Goal: Communication & Community: Participate in discussion

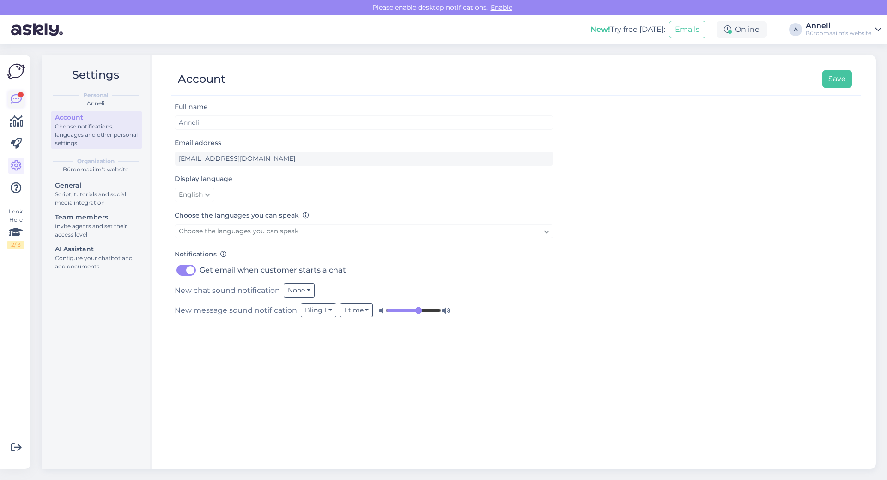
click at [22, 96] on div at bounding box center [21, 95] width 6 height 6
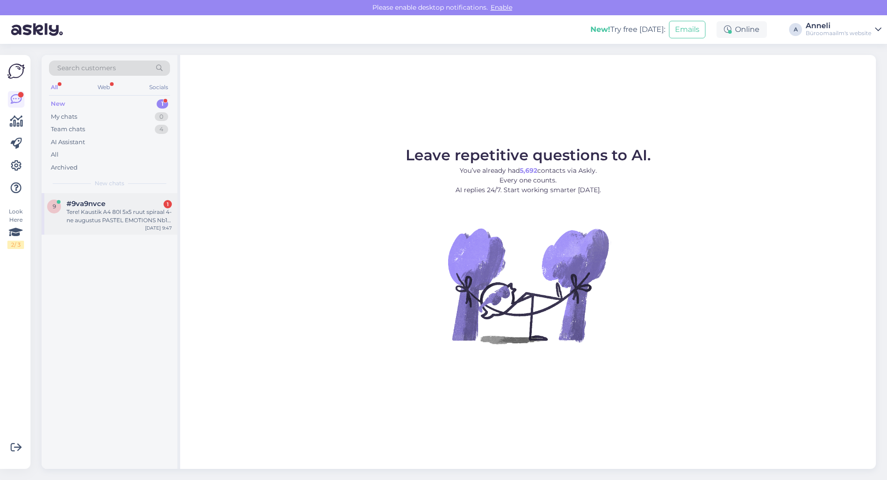
click at [135, 220] on div "Tere! Kaustik A4 80l 5x5 ruut spiraal 4-ne augustus PASTEL EMOTIONS Nb1 assorti…" at bounding box center [119, 216] width 105 height 17
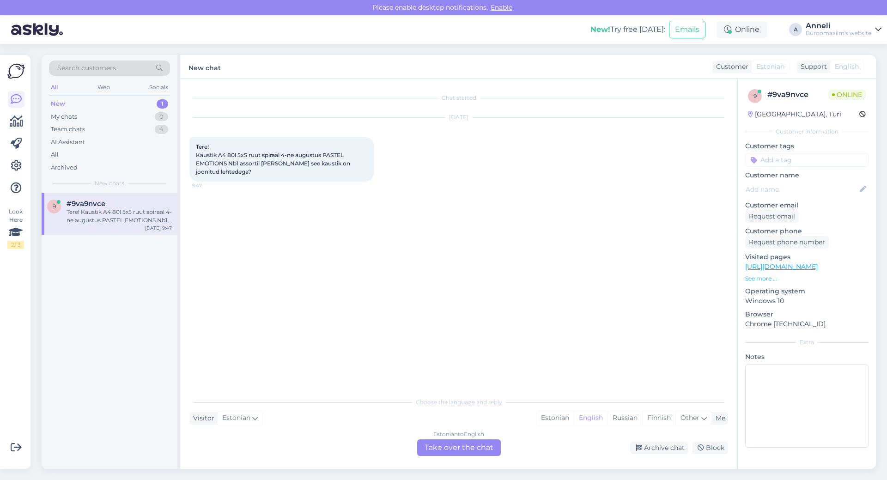
click at [518, 176] on div "[DATE] Tere! Kaustik A4 80l 5x5 ruut spiraal 4-ne augustus PASTEL EMOTIONS Nb1 …" at bounding box center [459, 150] width 539 height 84
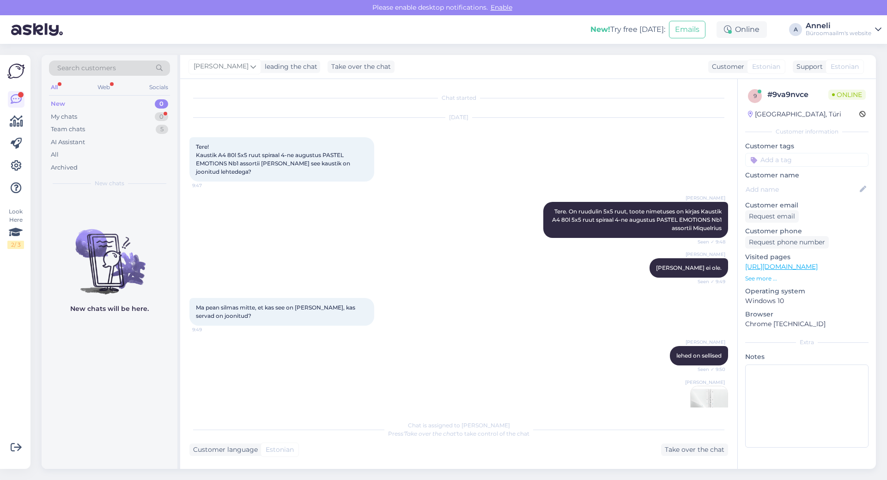
scroll to position [162, 0]
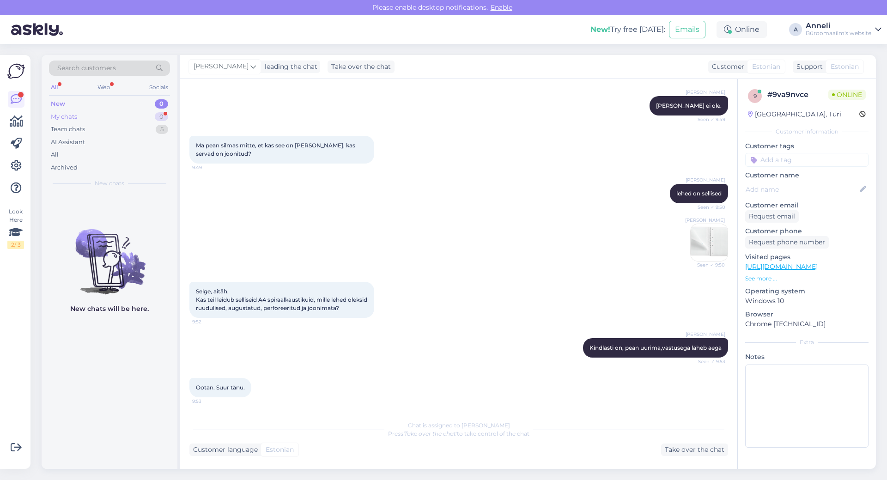
click at [127, 117] on div "My chats 0" at bounding box center [109, 116] width 121 height 13
click at [704, 238] on img at bounding box center [709, 242] width 37 height 37
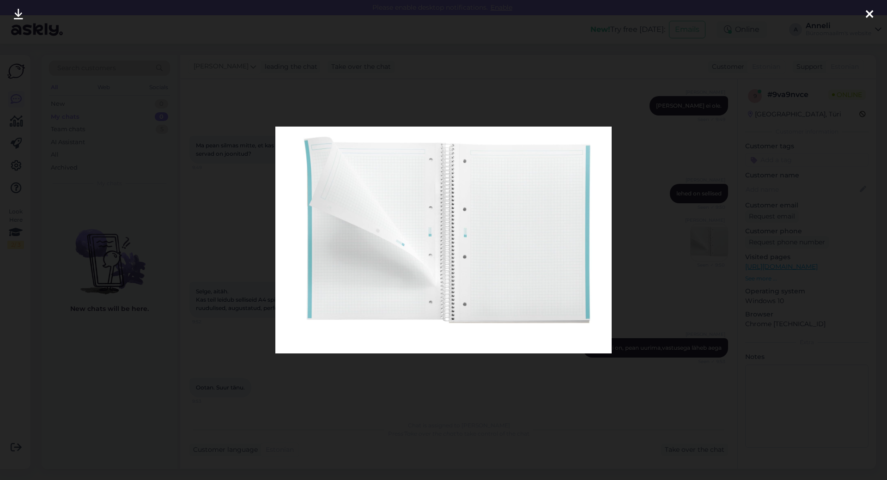
click at [873, 14] on icon at bounding box center [869, 15] width 7 height 12
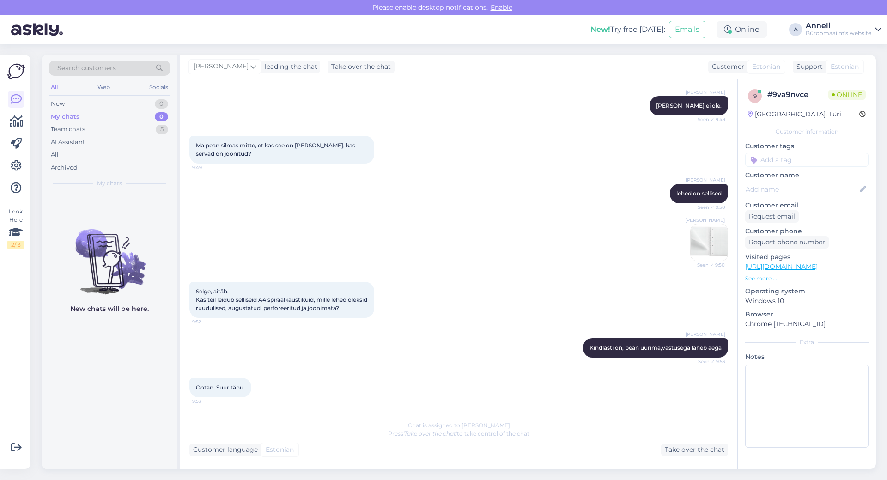
click at [407, 225] on div "[PERSON_NAME] Seen ✓ 9:50" at bounding box center [459, 243] width 539 height 58
click at [435, 361] on div "[PERSON_NAME] Kindlasti on, pean uurima,vastusega läheb aega Seen ✓ 9:53" at bounding box center [459, 348] width 539 height 40
click at [471, 225] on div "[PERSON_NAME] Seen ✓ 9:50" at bounding box center [459, 243] width 539 height 58
drag, startPoint x: 481, startPoint y: 232, endPoint x: 447, endPoint y: 168, distance: 71.8
click at [481, 232] on div "[PERSON_NAME] Seen ✓ 9:50" at bounding box center [459, 243] width 539 height 58
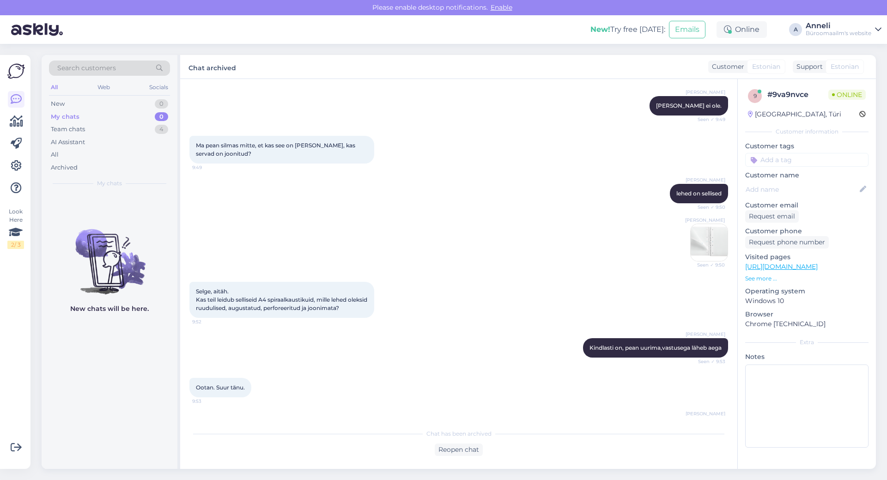
scroll to position [348, 0]
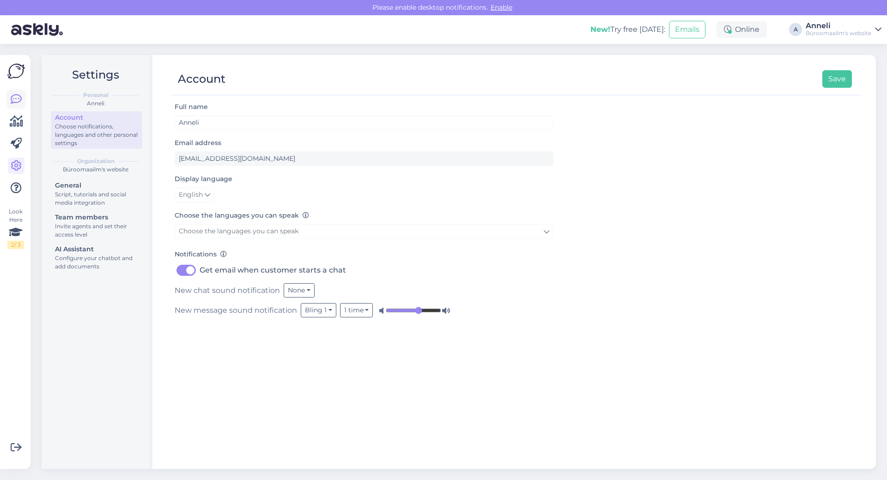
click at [17, 96] on icon at bounding box center [16, 99] width 11 height 11
